Goal: Information Seeking & Learning: Find contact information

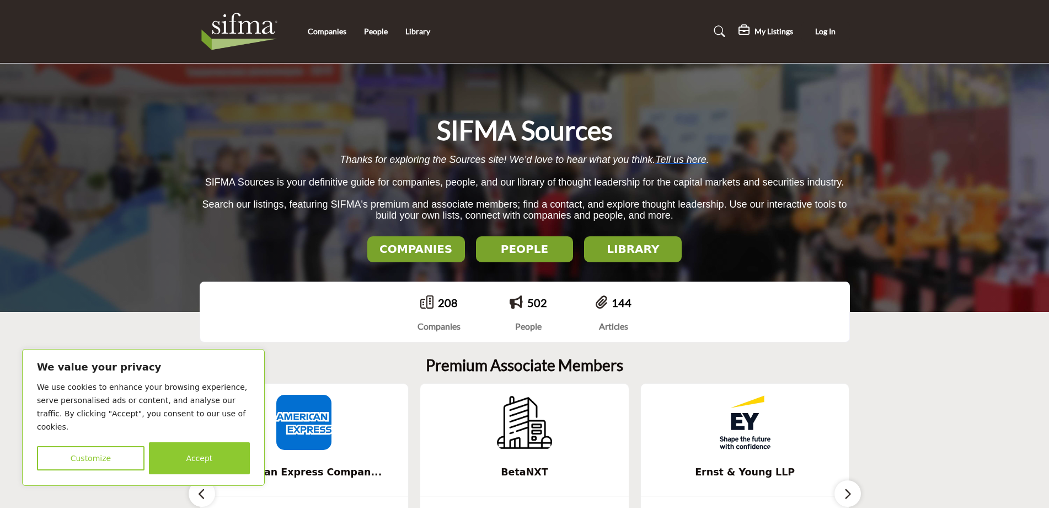
click at [462, 243] on h2 "PEOPLE" at bounding box center [416, 248] width 91 height 13
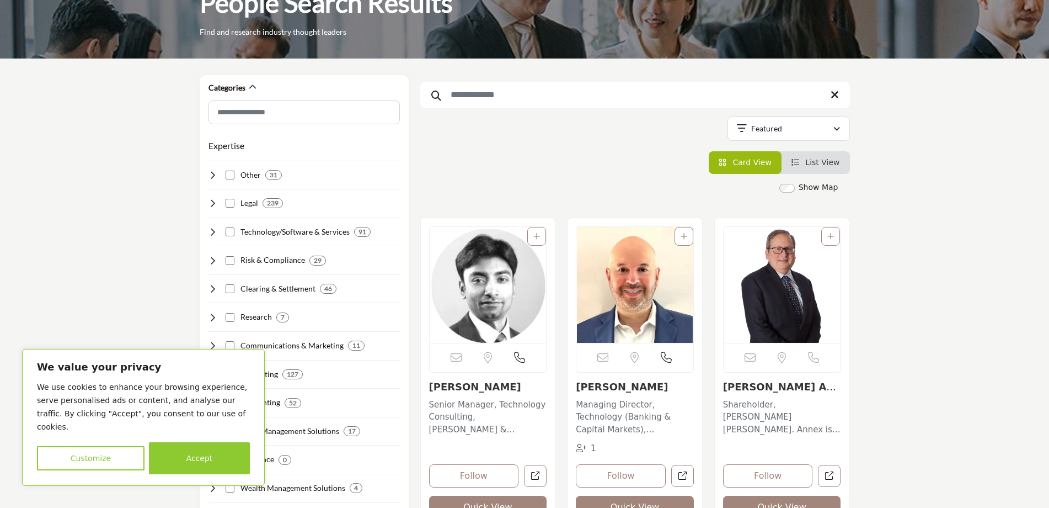
scroll to position [110, 0]
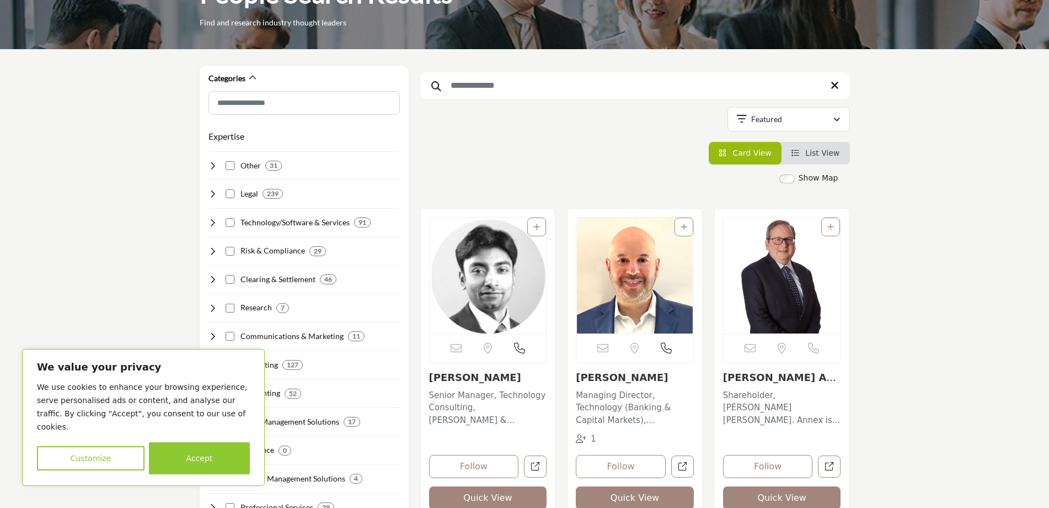
click at [605, 82] on input "Search Keyword" at bounding box center [635, 85] width 430 height 26
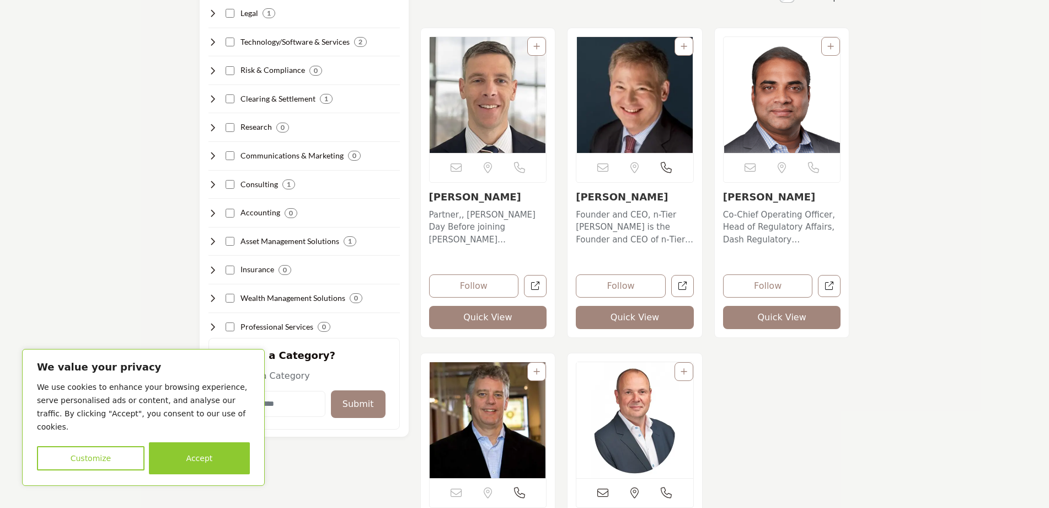
scroll to position [331, 0]
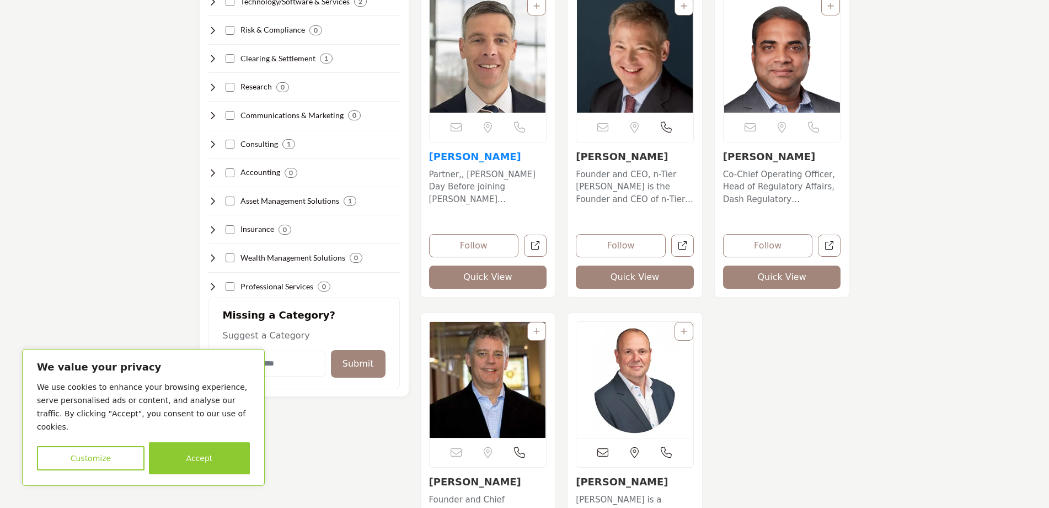
type input "*****"
click at [482, 159] on link "[PERSON_NAME]" at bounding box center [475, 157] width 92 height 12
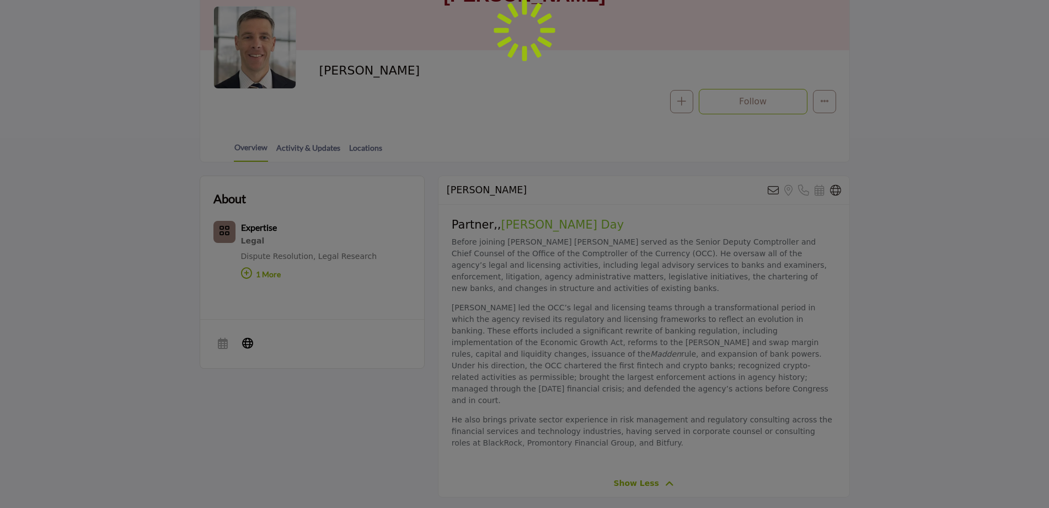
scroll to position [165, 0]
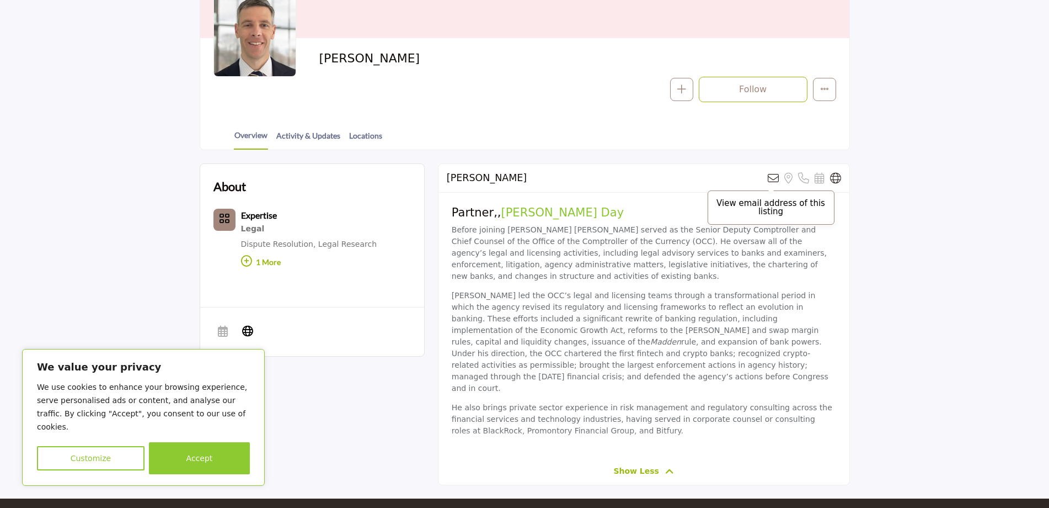
click at [773, 177] on icon at bounding box center [773, 178] width 11 height 11
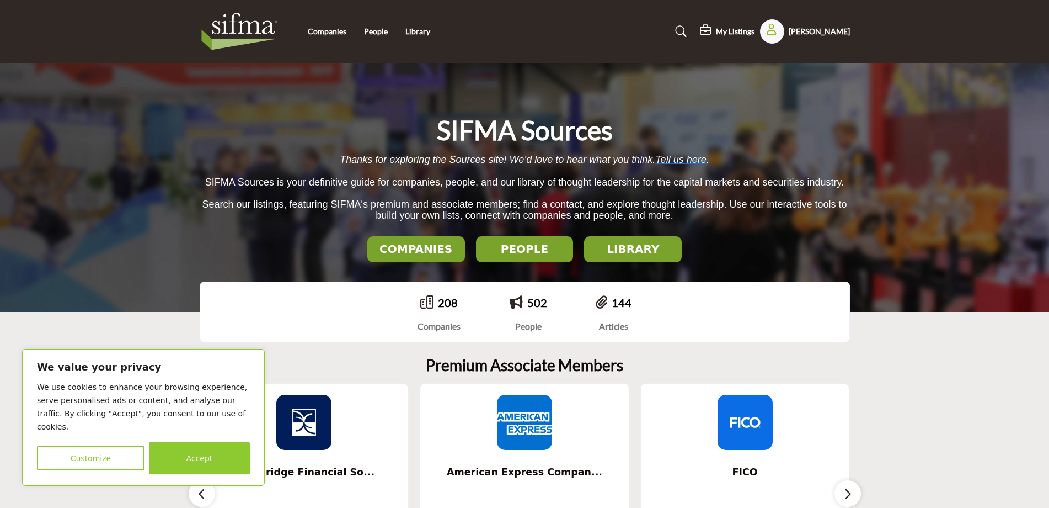
click at [462, 247] on h2 "PEOPLE" at bounding box center [416, 248] width 91 height 13
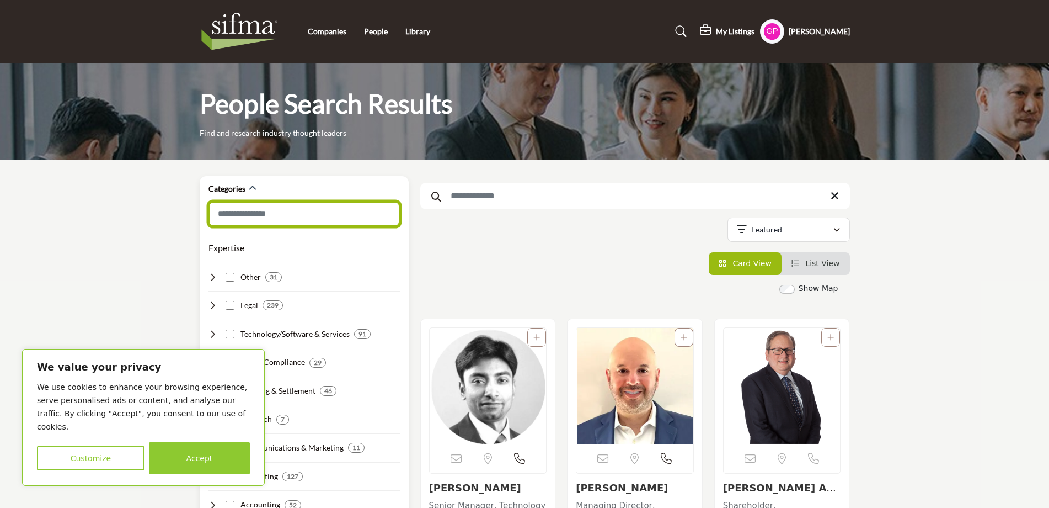
click at [266, 212] on input "Search Category" at bounding box center [304, 213] width 191 height 25
type input "**********"
type input "**"
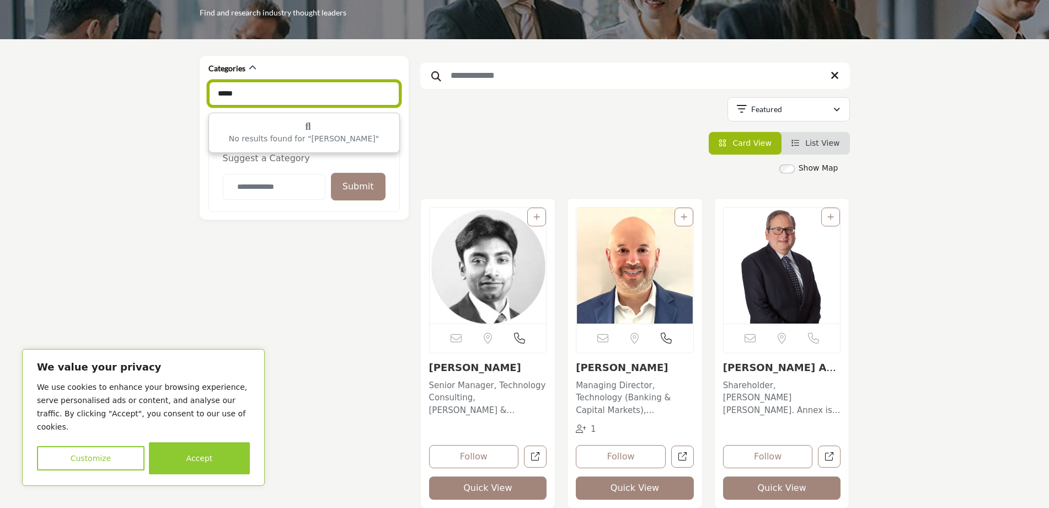
scroll to position [110, 0]
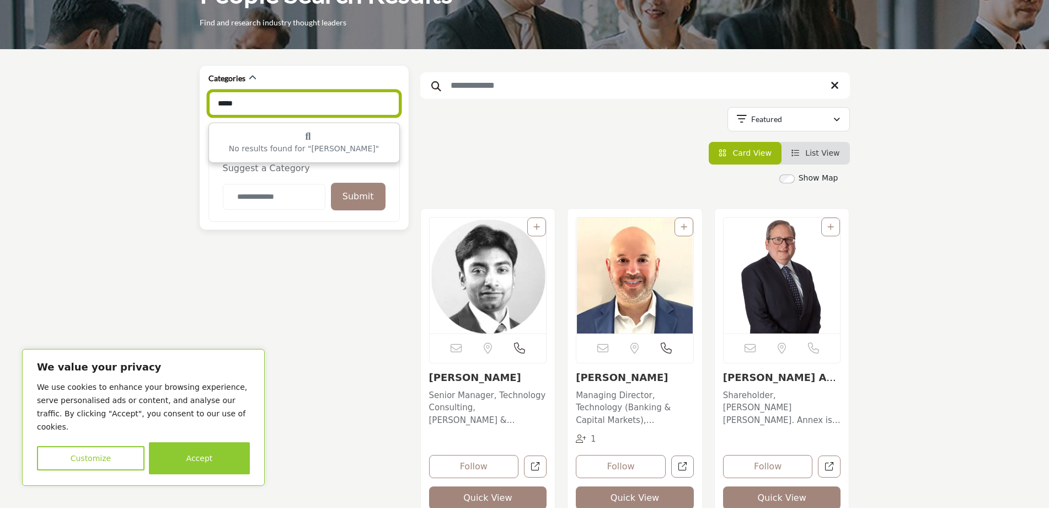
type input "*****"
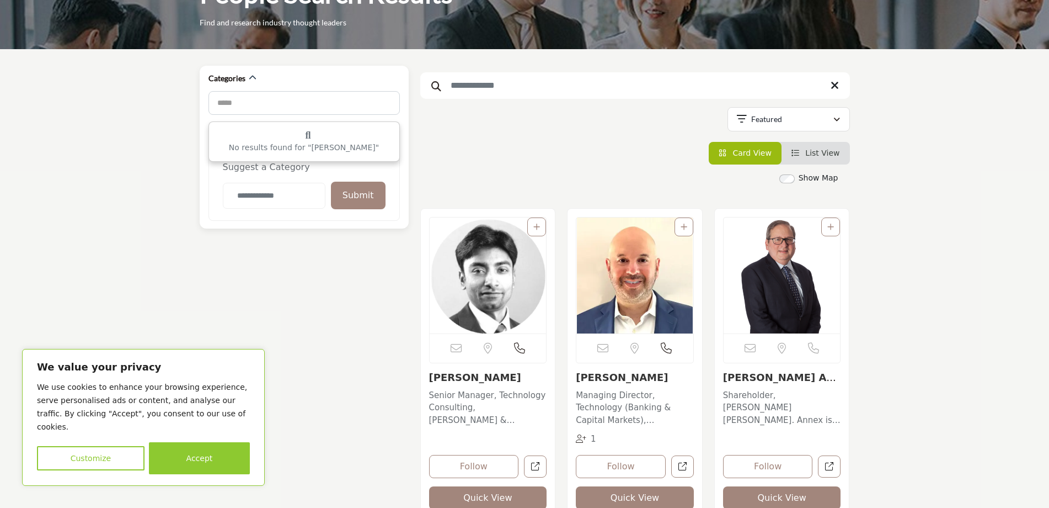
click at [362, 190] on button "Submit" at bounding box center [358, 195] width 55 height 28
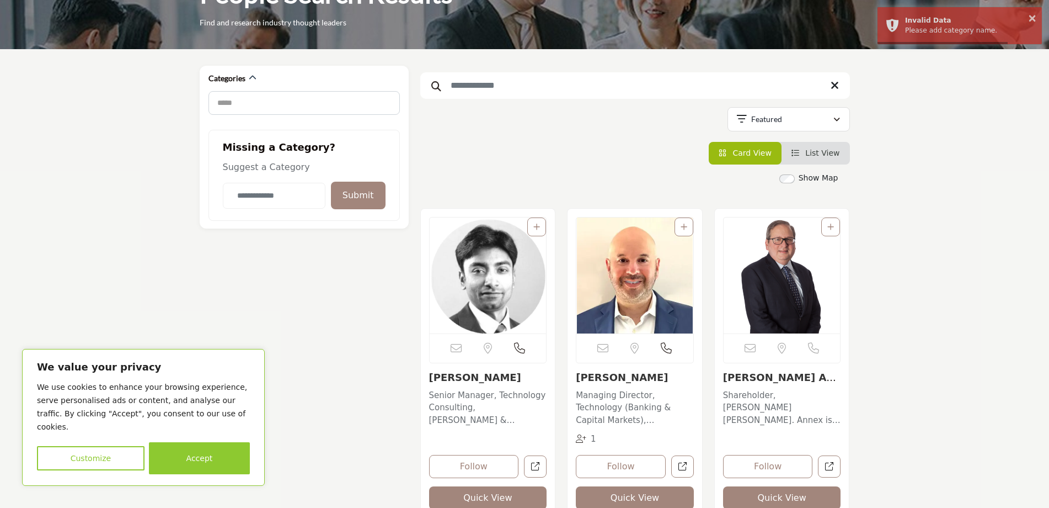
click at [544, 82] on input "Search Keyword" at bounding box center [635, 85] width 430 height 26
type input "*****"
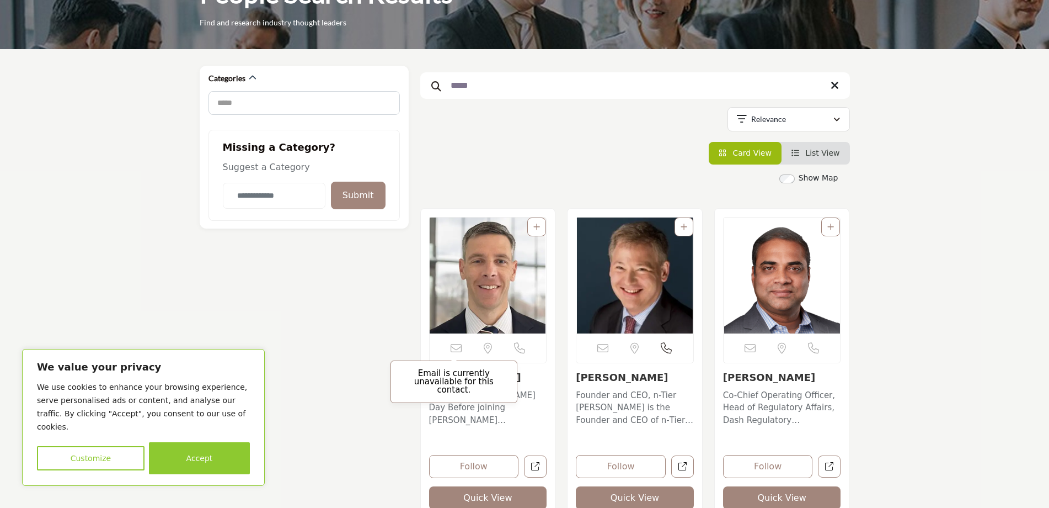
click at [461, 351] on icon at bounding box center [456, 348] width 11 height 11
click at [473, 377] on link "[PERSON_NAME]" at bounding box center [475, 377] width 92 height 12
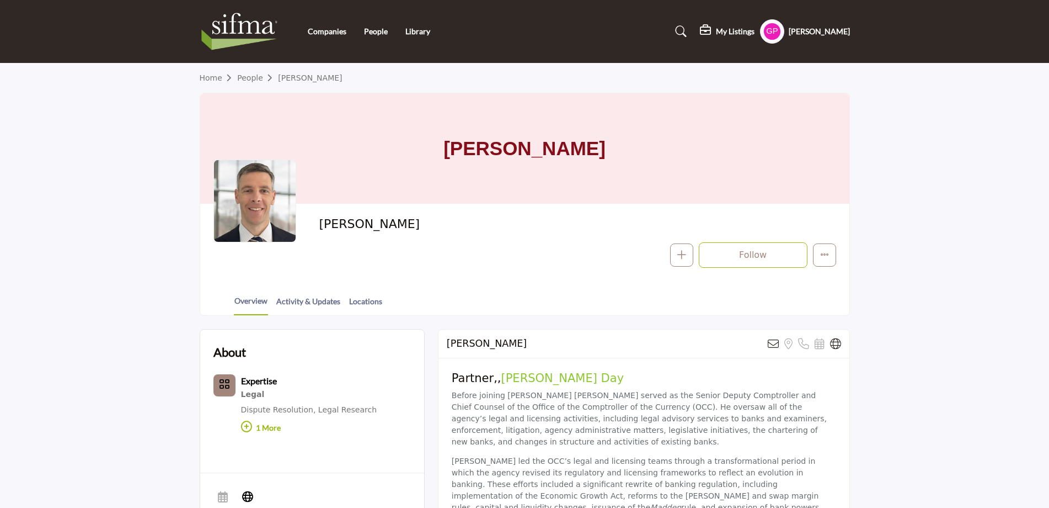
scroll to position [165, 0]
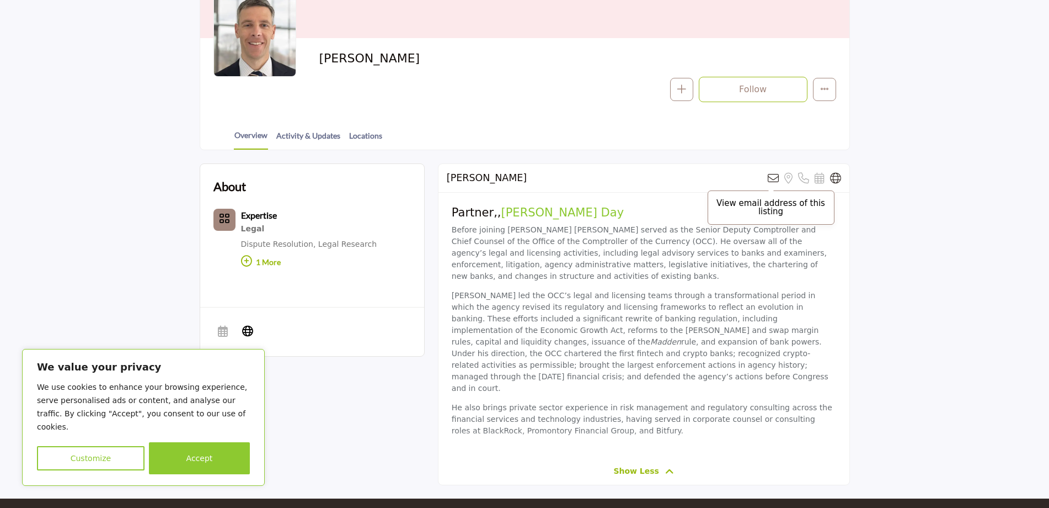
click at [776, 177] on icon at bounding box center [773, 178] width 11 height 11
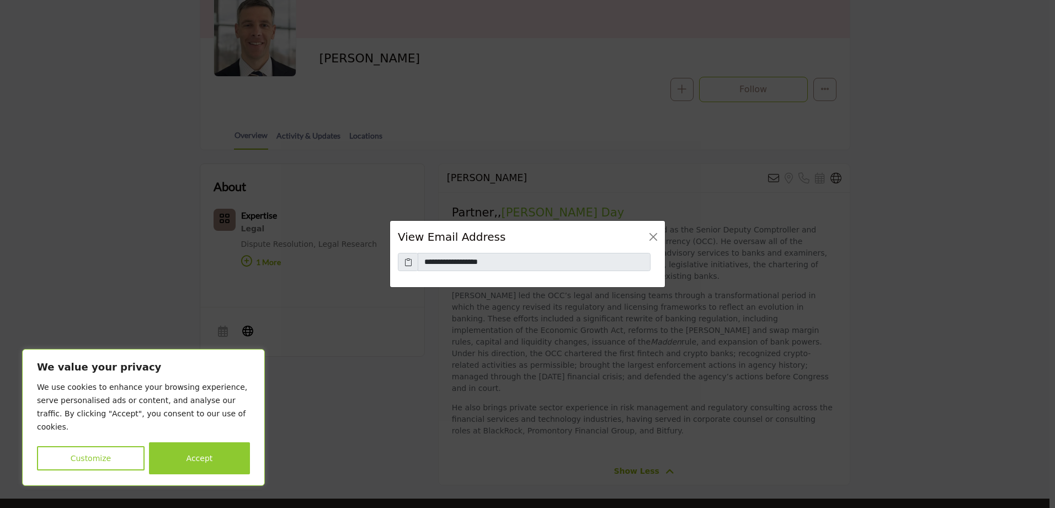
click at [412, 264] on icon at bounding box center [408, 262] width 8 height 12
click at [651, 238] on button "Close" at bounding box center [652, 236] width 15 height 15
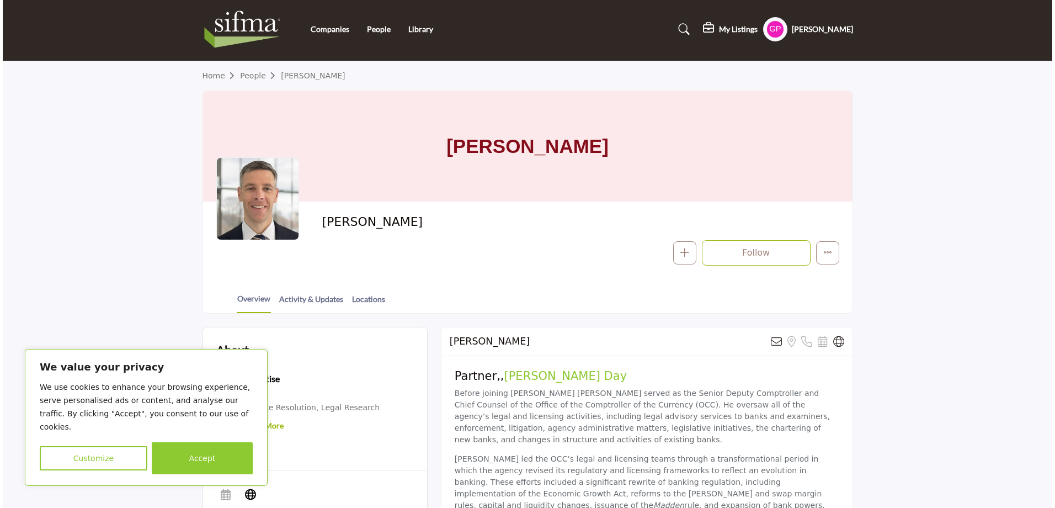
scroll to position [0, 0]
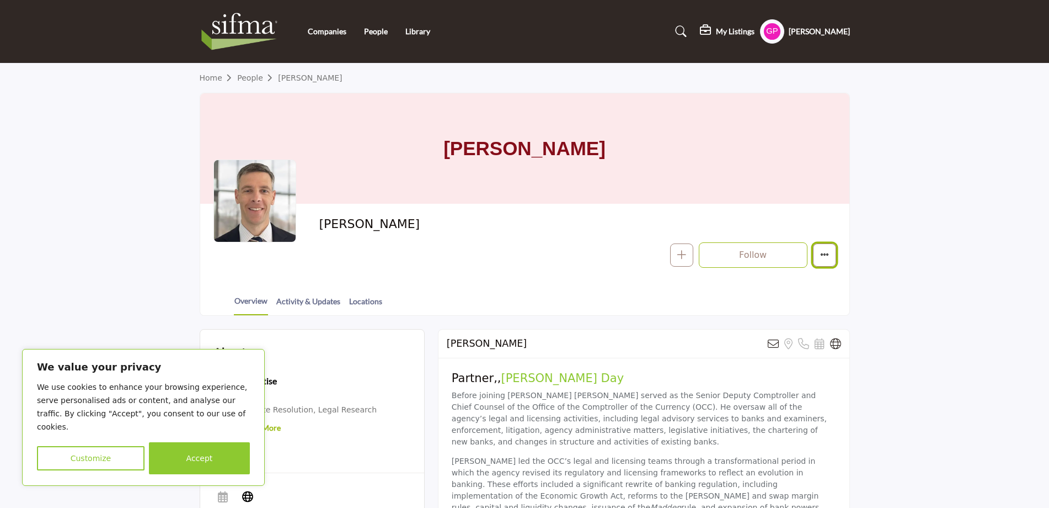
click at [827, 259] on icon "More details" at bounding box center [824, 254] width 9 height 9
click at [867, 225] on section "Home People [PERSON_NAME] [PERSON_NAME] [PERSON_NAME] Follow Following Message …" at bounding box center [524, 189] width 1049 height 252
click at [932, 296] on section "Home People [PERSON_NAME] [PERSON_NAME] [PERSON_NAME] Follow Following Message …" at bounding box center [524, 189] width 1049 height 252
click at [776, 344] on icon at bounding box center [773, 343] width 11 height 11
